Goal: Information Seeking & Learning: Learn about a topic

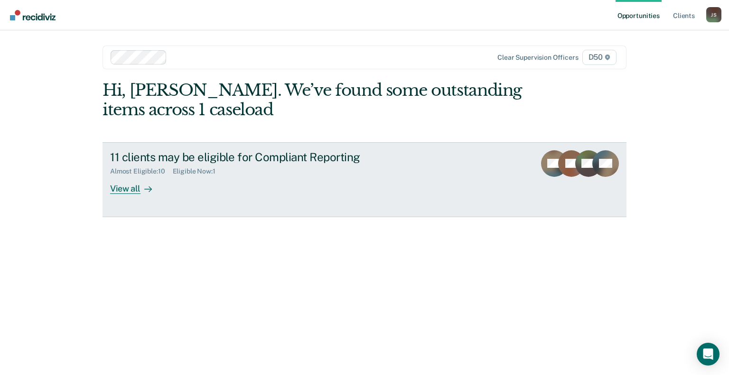
click at [147, 193] on div at bounding box center [145, 188] width 11 height 11
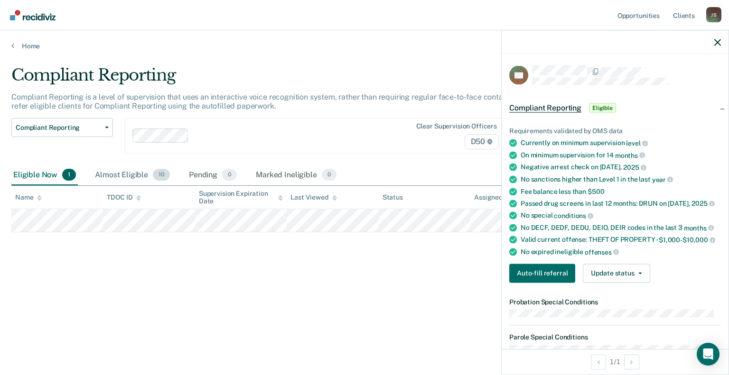
click at [128, 184] on div "Almost Eligible 10" at bounding box center [132, 175] width 79 height 21
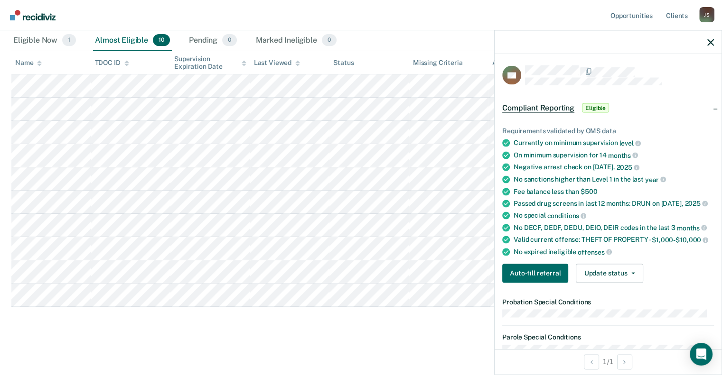
scroll to position [120, 0]
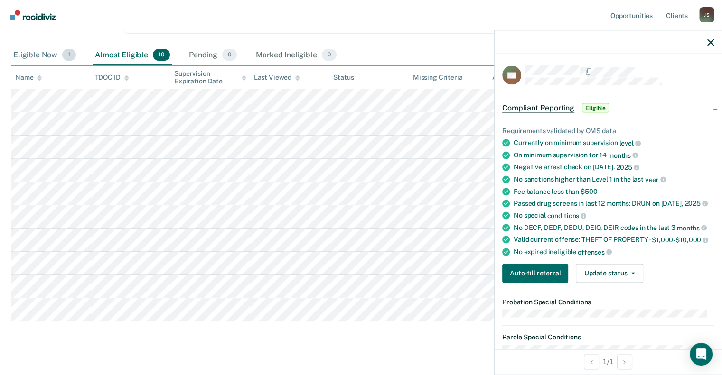
click at [28, 56] on div "Eligible Now 1" at bounding box center [44, 55] width 66 height 21
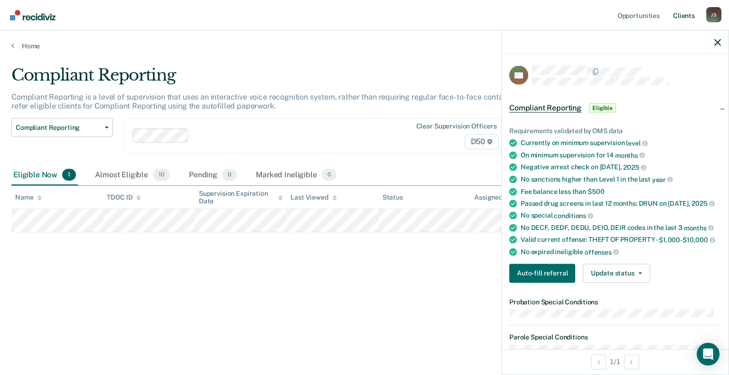
click at [684, 18] on link "Client s" at bounding box center [684, 15] width 26 height 30
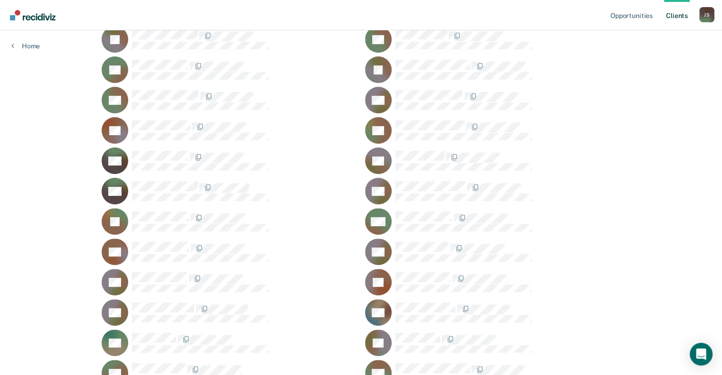
scroll to position [285, 0]
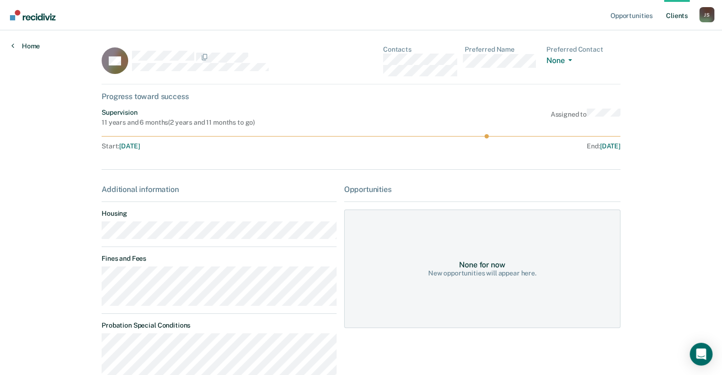
click at [22, 46] on link "Home" at bounding box center [25, 46] width 28 height 9
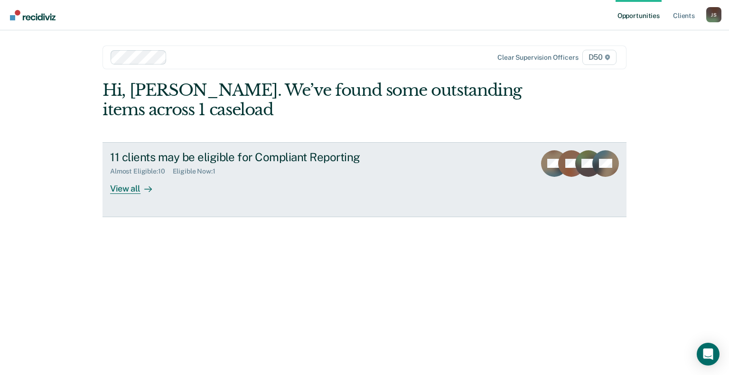
click at [152, 158] on div "11 clients may be eligible for Compliant Reporting" at bounding box center [276, 157] width 333 height 14
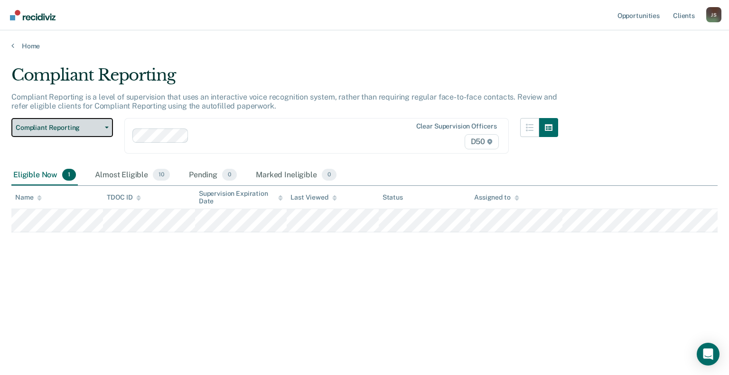
click at [83, 124] on span "Compliant Reporting" at bounding box center [58, 128] width 85 height 8
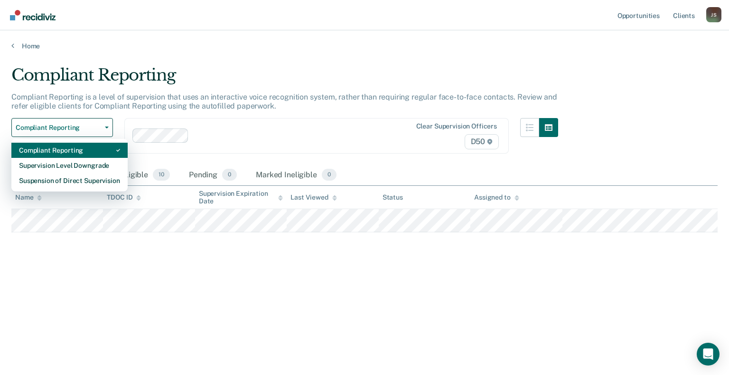
click at [79, 146] on div "Compliant Reporting" at bounding box center [69, 150] width 101 height 15
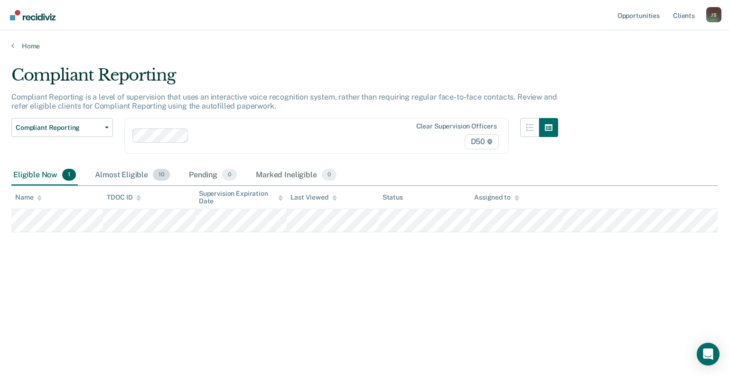
click at [116, 174] on div "Almost Eligible 10" at bounding box center [132, 175] width 79 height 21
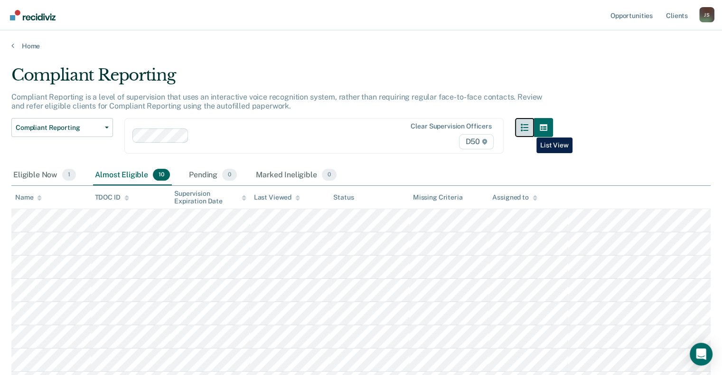
click at [528, 130] on icon "button" at bounding box center [525, 128] width 8 height 8
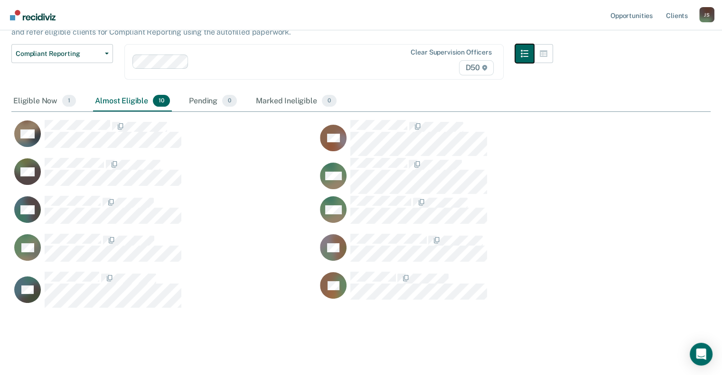
scroll to position [75, 0]
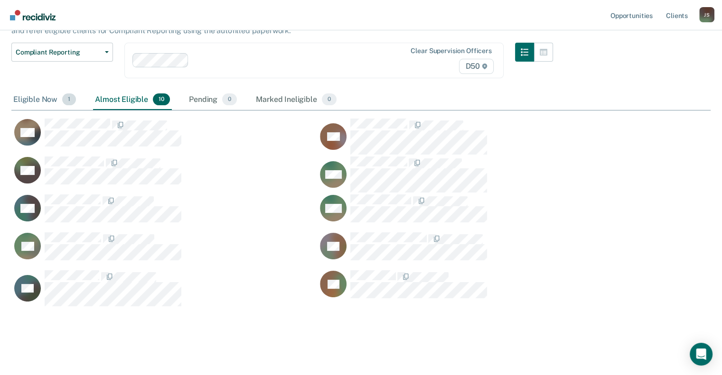
click at [28, 96] on div "Eligible Now 1" at bounding box center [44, 100] width 66 height 21
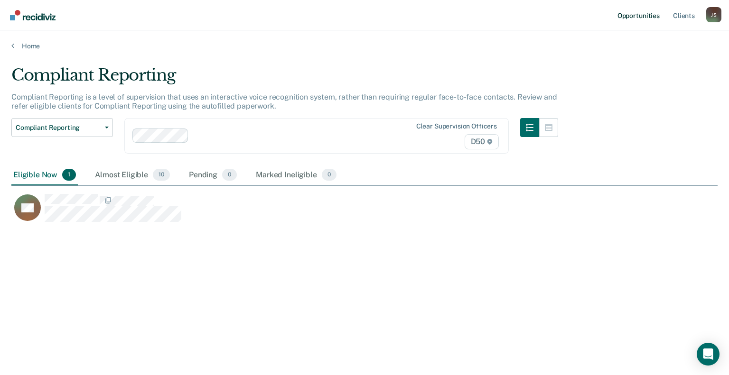
click at [636, 17] on link "Opportunities" at bounding box center [638, 15] width 46 height 30
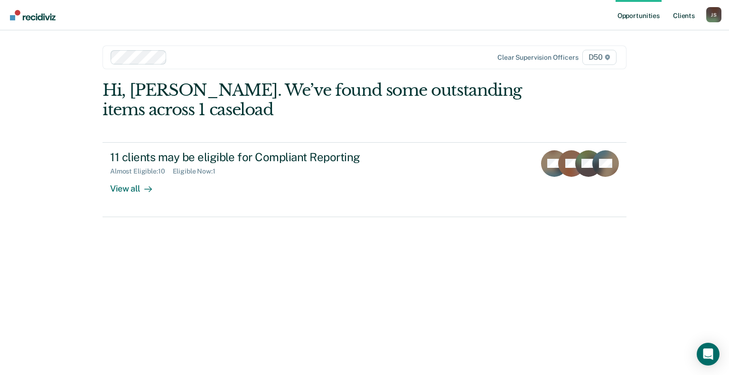
click at [692, 17] on link "Client s" at bounding box center [684, 15] width 26 height 30
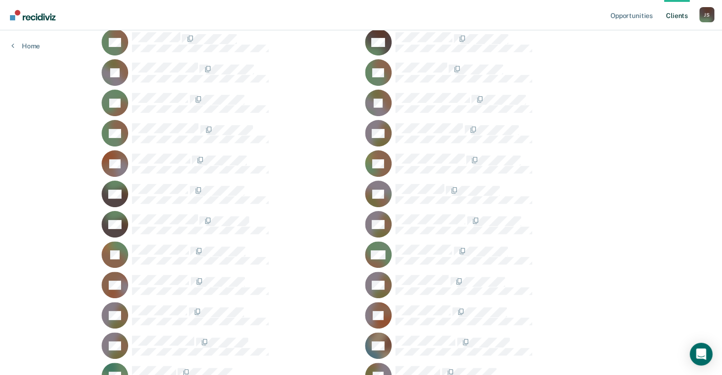
scroll to position [237, 0]
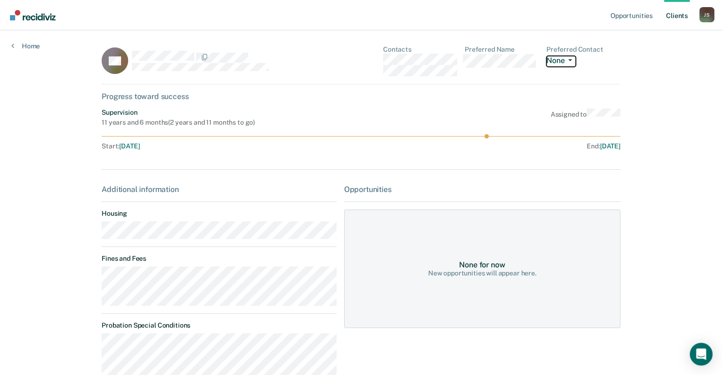
click at [568, 62] on button "None" at bounding box center [560, 61] width 29 height 11
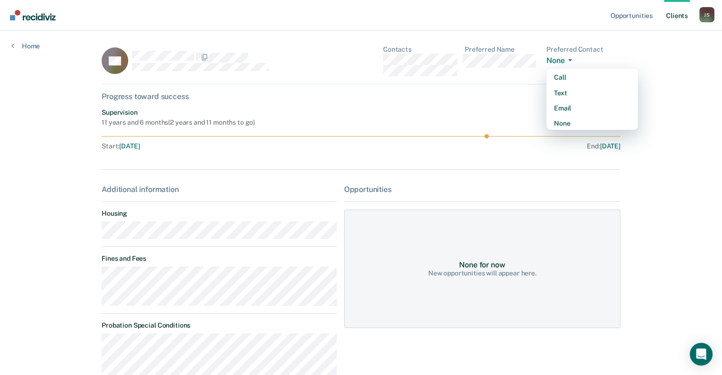
click at [568, 62] on button "None" at bounding box center [560, 61] width 29 height 11
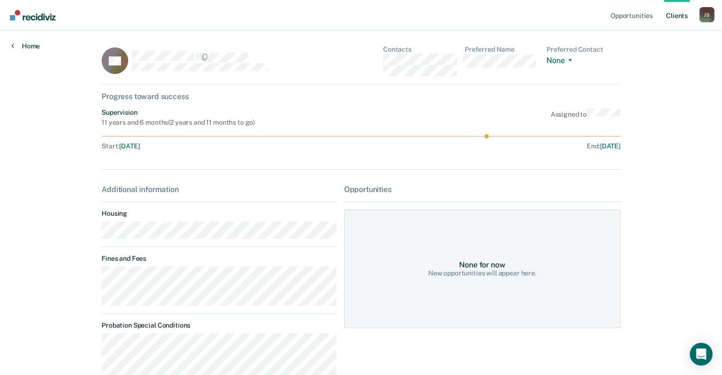
click at [31, 45] on link "Home" at bounding box center [25, 46] width 28 height 9
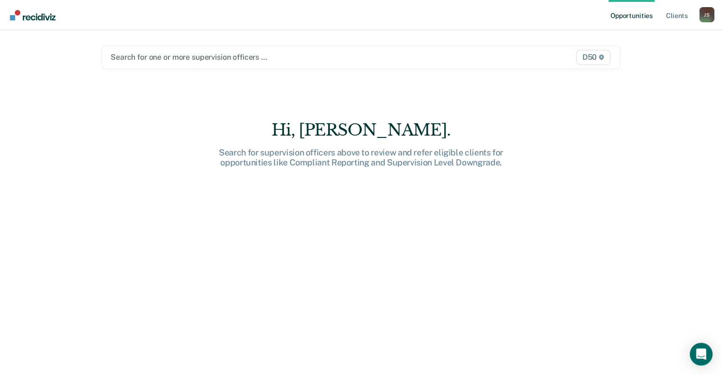
click at [162, 57] on div at bounding box center [286, 57] width 350 height 11
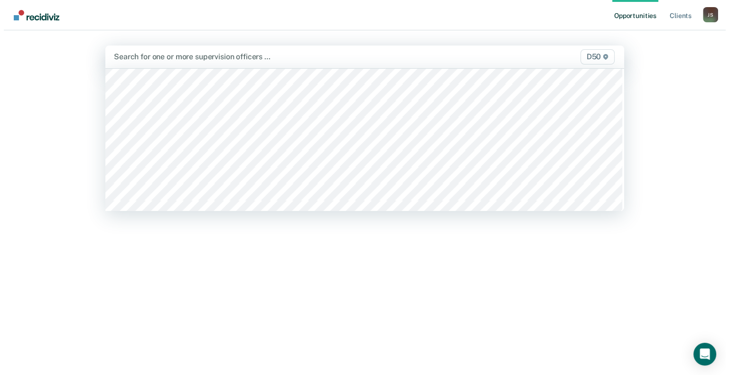
scroll to position [700, 0]
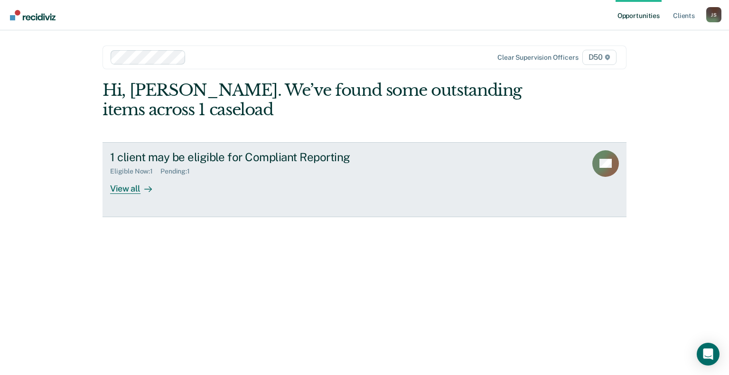
click at [138, 157] on div "1 client may be eligible for Compliant Reporting" at bounding box center [276, 157] width 333 height 14
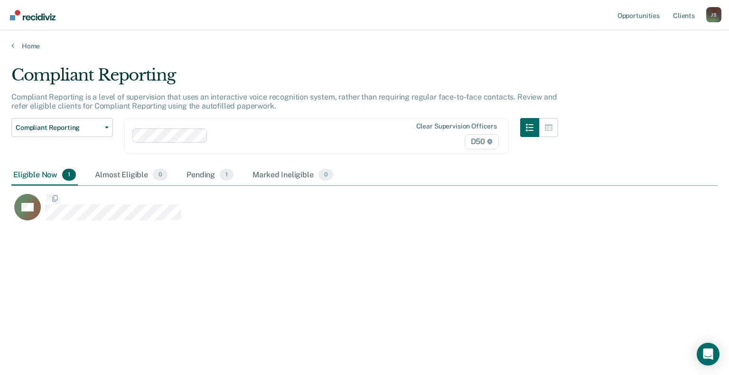
scroll to position [232, 698]
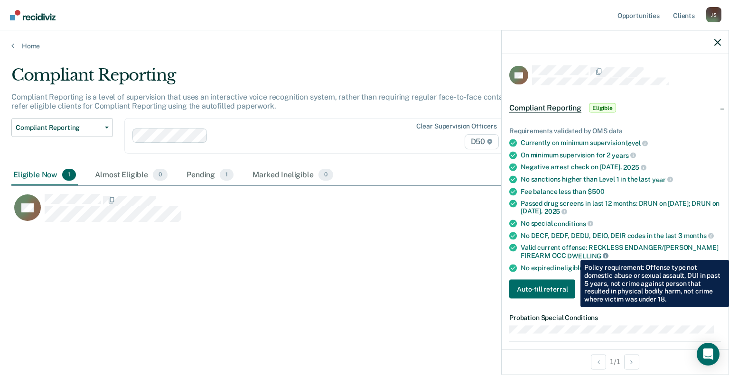
click at [603, 253] on icon at bounding box center [606, 256] width 6 height 6
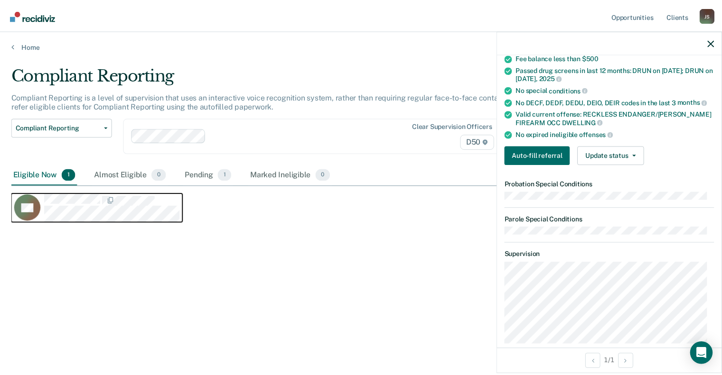
scroll to position [142, 0]
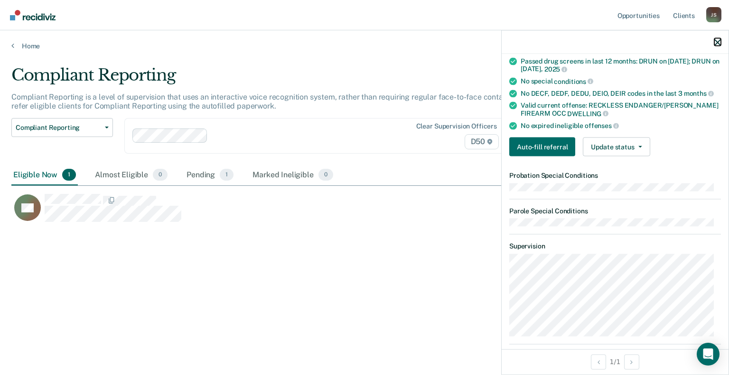
click at [717, 44] on icon "button" at bounding box center [717, 42] width 7 height 7
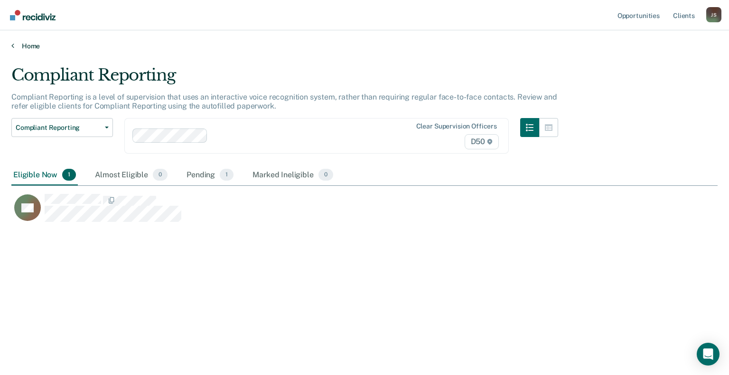
click at [34, 47] on link "Home" at bounding box center [364, 46] width 706 height 9
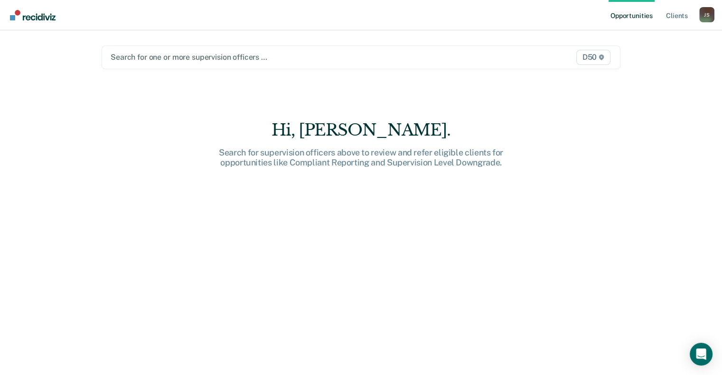
click at [170, 58] on div at bounding box center [286, 57] width 350 height 11
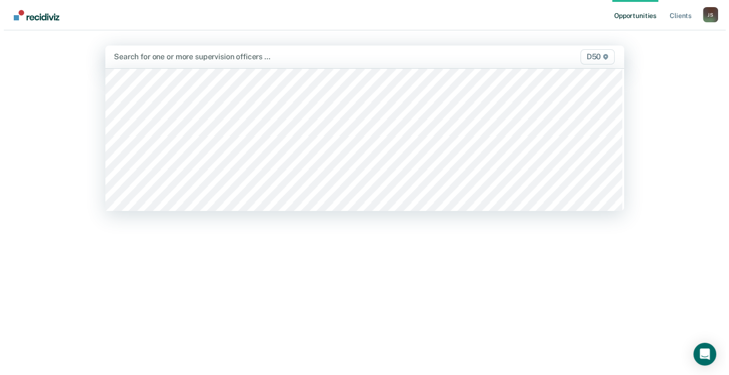
scroll to position [617, 0]
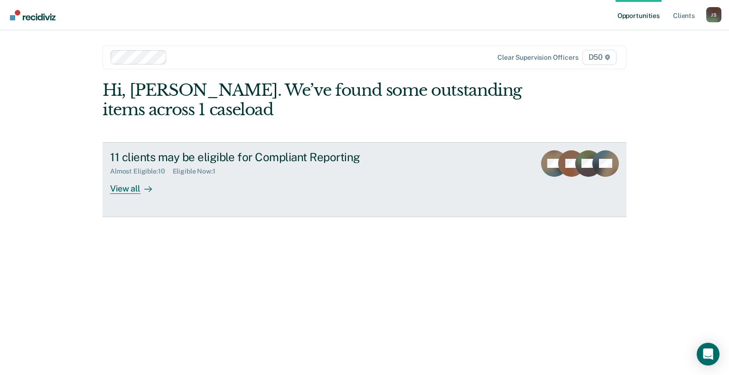
click at [126, 189] on div "View all" at bounding box center [136, 185] width 53 height 19
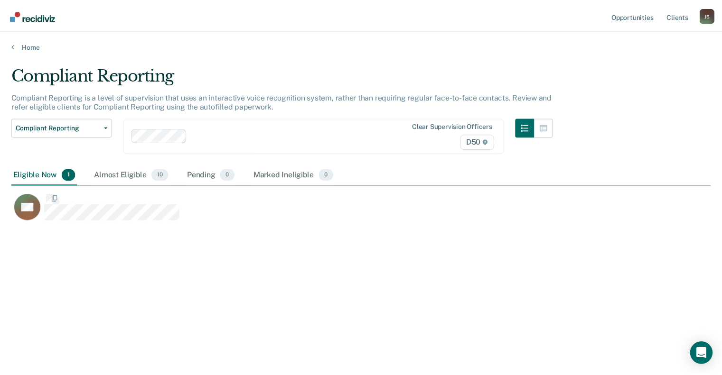
scroll to position [232, 698]
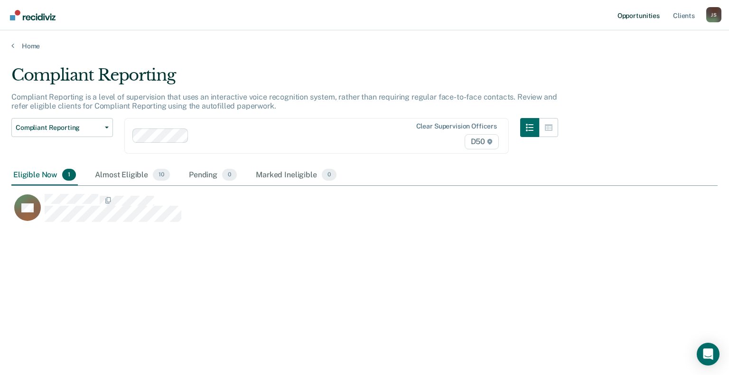
click at [642, 19] on link "Opportunities" at bounding box center [638, 15] width 46 height 30
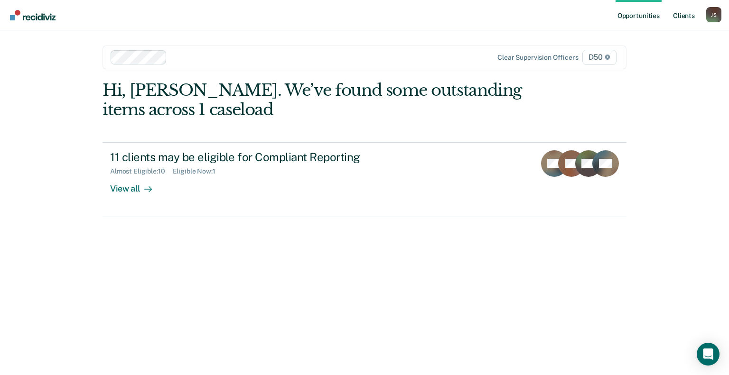
click at [689, 15] on link "Client s" at bounding box center [684, 15] width 26 height 30
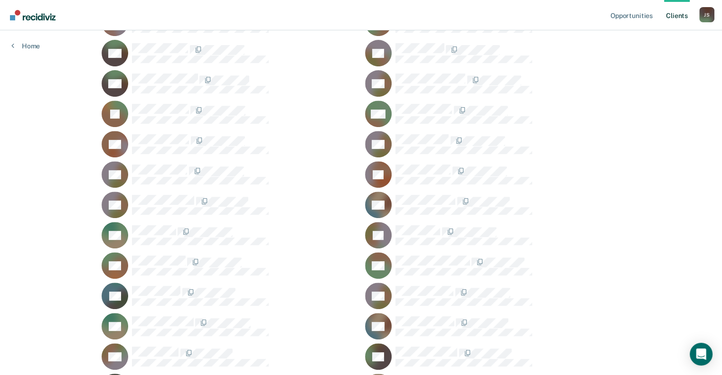
scroll to position [380, 0]
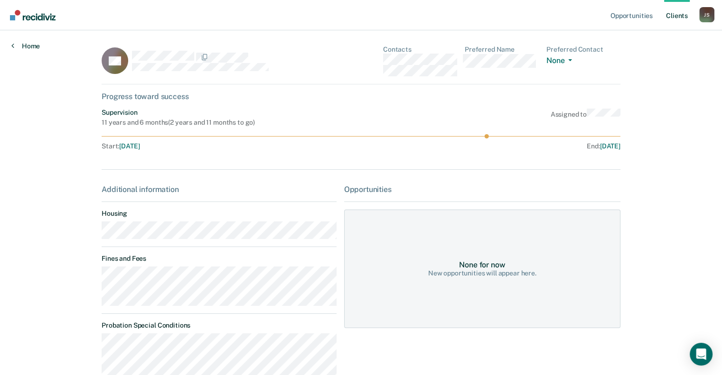
click at [25, 43] on link "Home" at bounding box center [25, 46] width 28 height 9
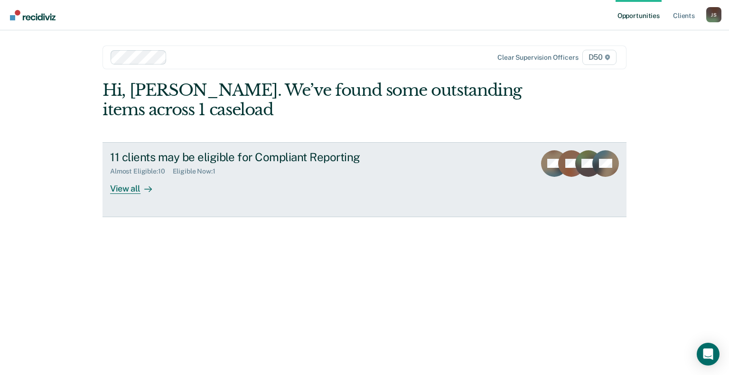
click at [120, 191] on div "View all" at bounding box center [136, 185] width 53 height 19
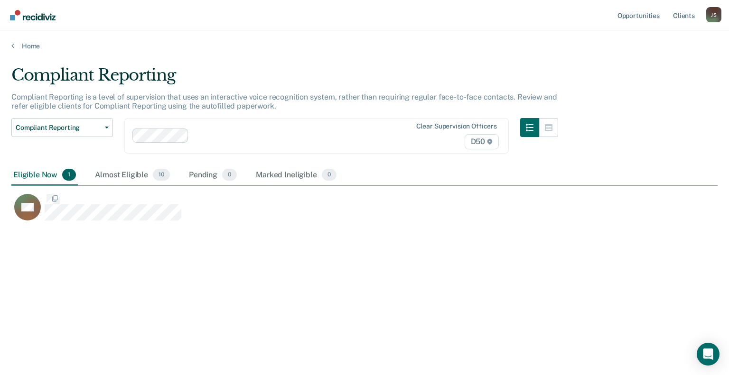
scroll to position [232, 698]
